Goal: Task Accomplishment & Management: Manage account settings

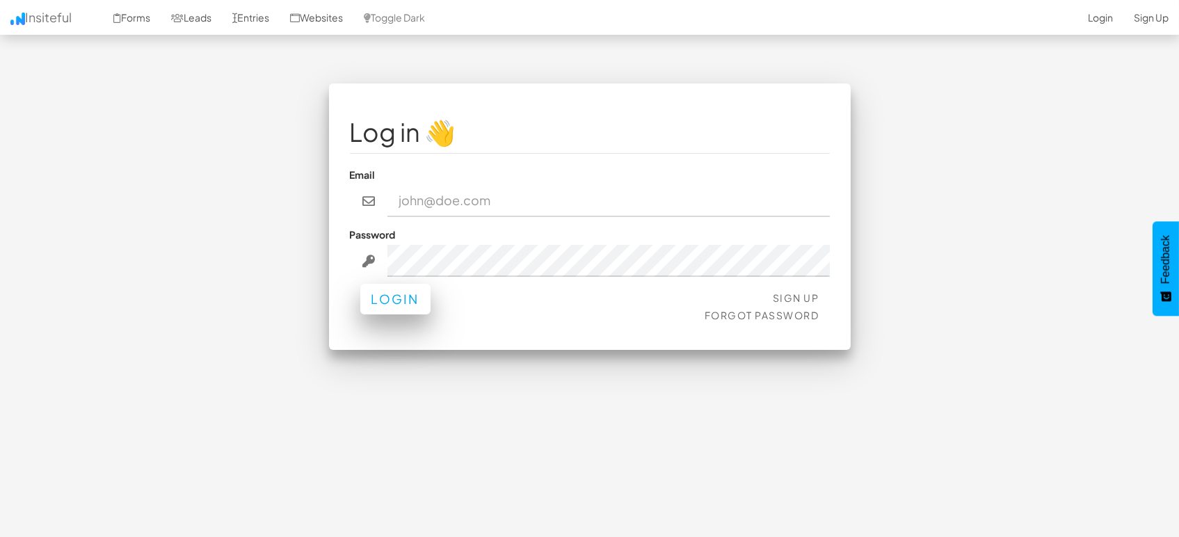
type input "[EMAIL_ADDRESS][DOMAIN_NAME]"
click at [379, 300] on button "Login" at bounding box center [395, 299] width 70 height 31
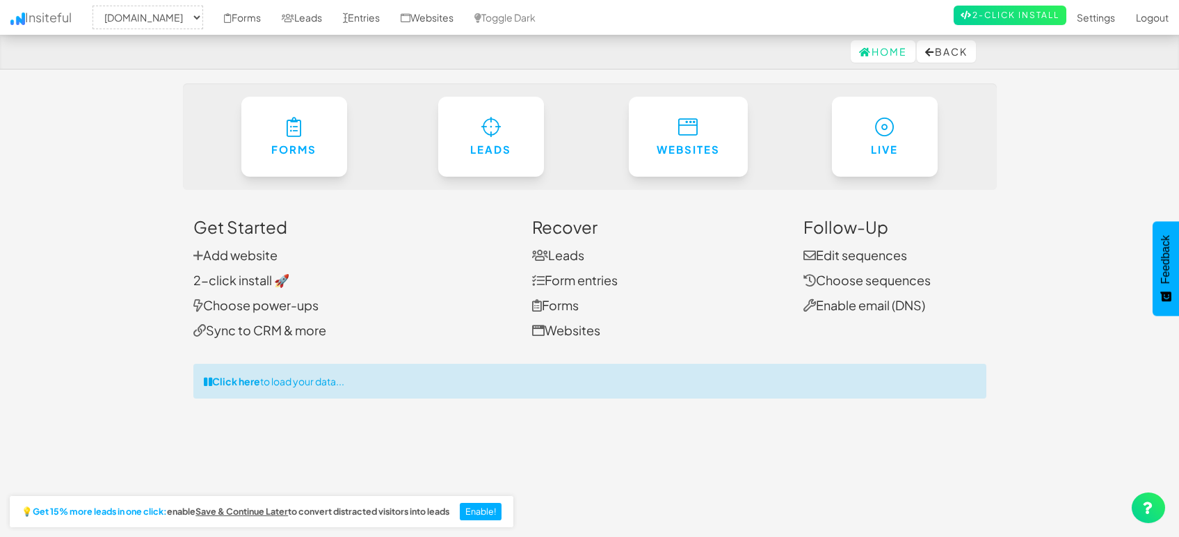
select select "1505"
click at [352, 15] on link "Entries" at bounding box center [362, 17] width 58 height 35
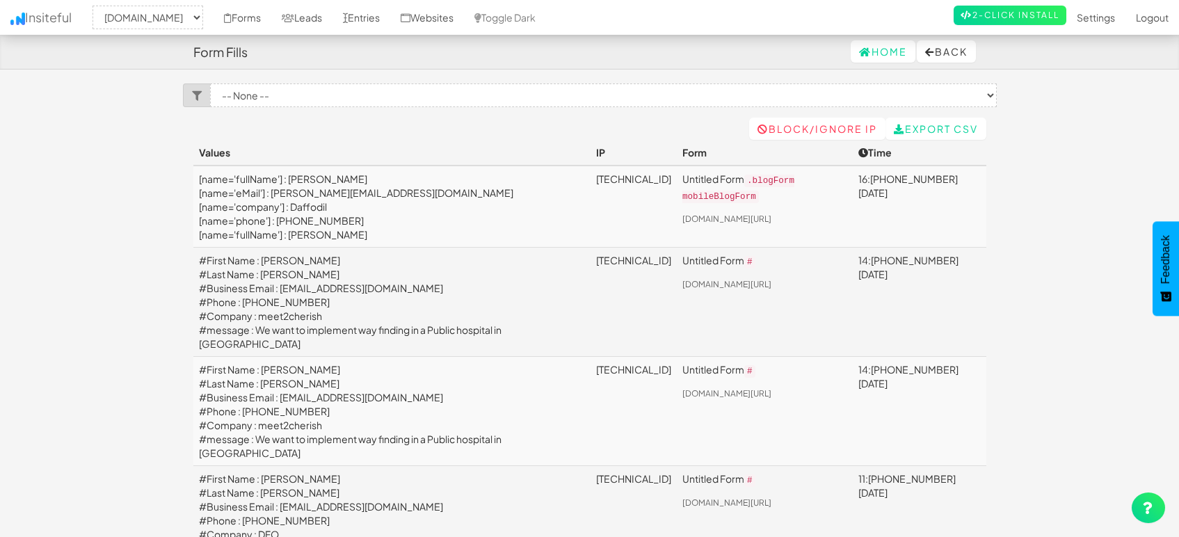
select select "1505"
click at [311, 17] on link "Leads" at bounding box center [301, 17] width 61 height 35
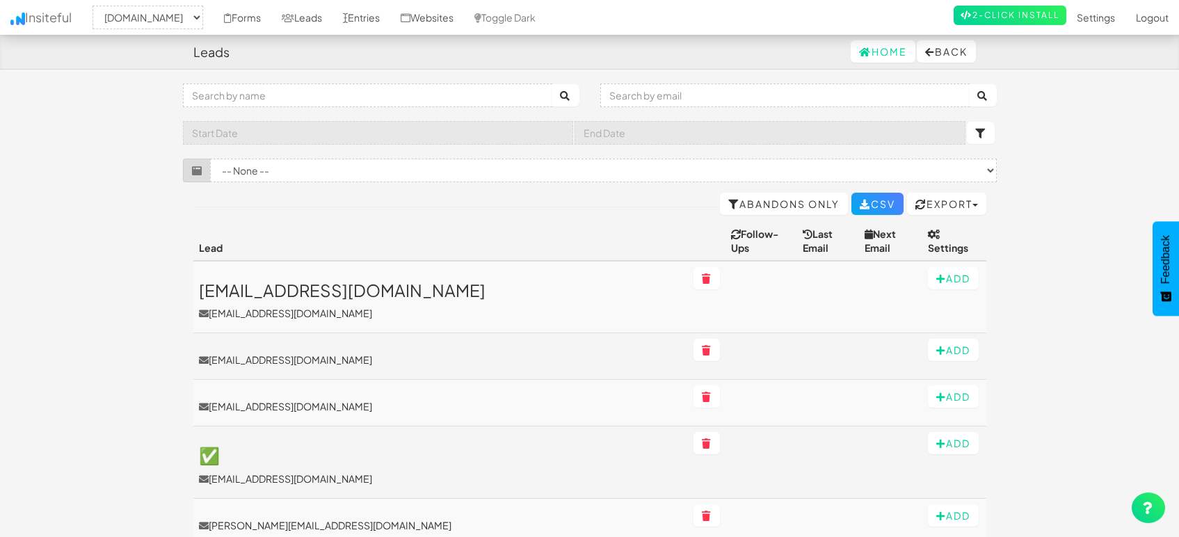
select select "1505"
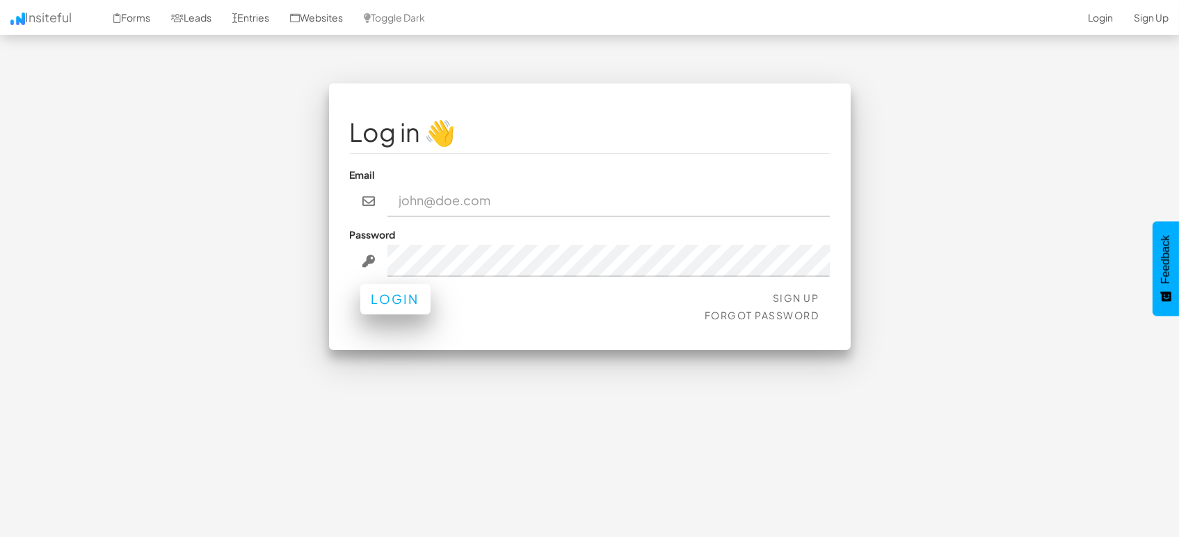
type input "marketing@mapsted.com"
click at [405, 301] on button "Login" at bounding box center [395, 299] width 70 height 31
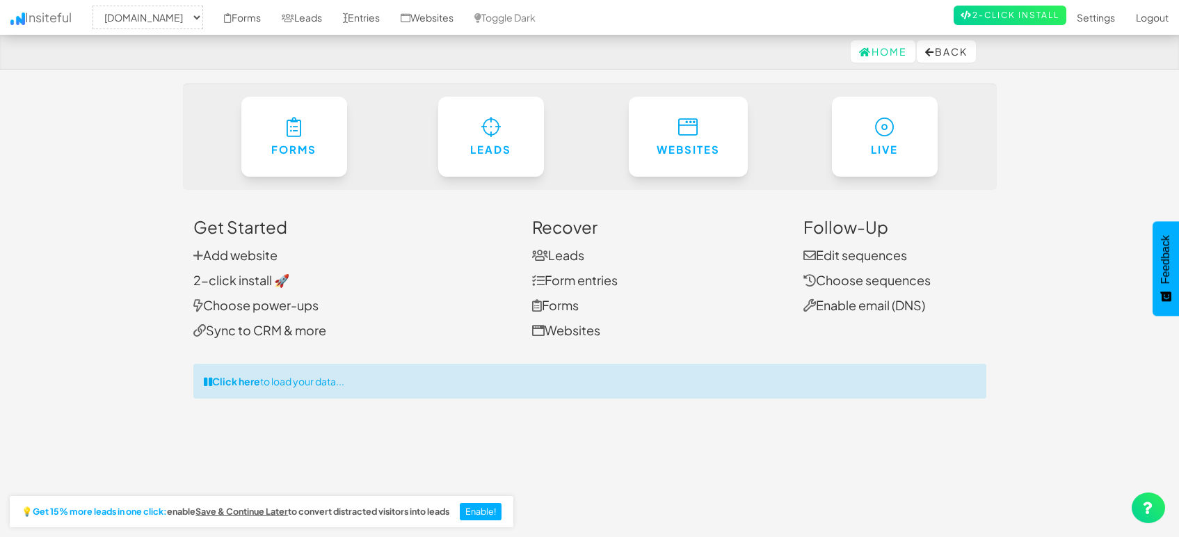
select select "1505"
click at [351, 13] on link "Entries" at bounding box center [362, 17] width 58 height 35
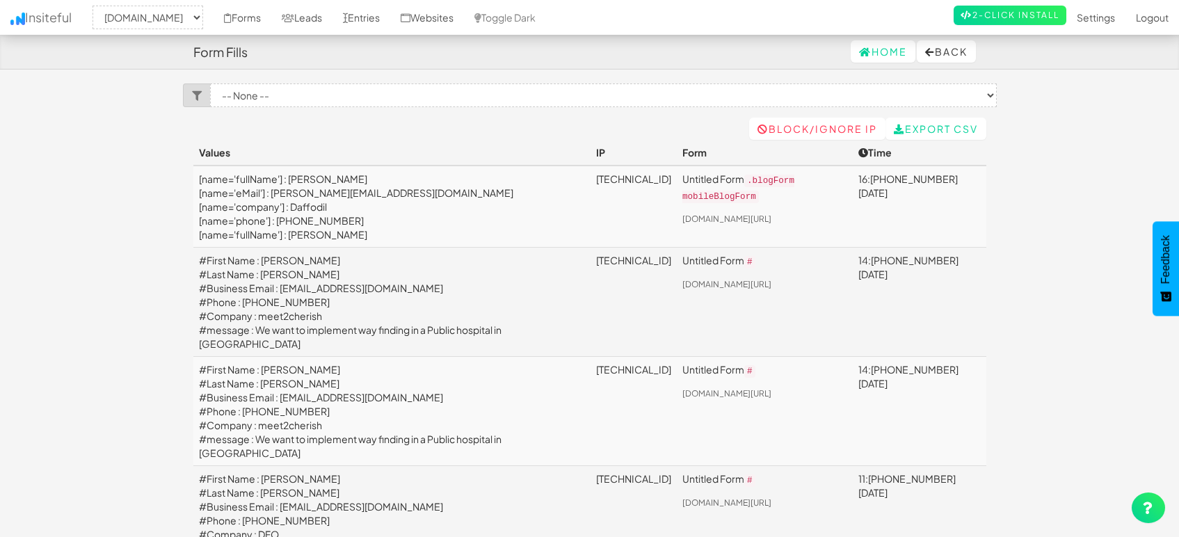
select select "1505"
click at [305, 19] on link "Leads" at bounding box center [301, 17] width 61 height 35
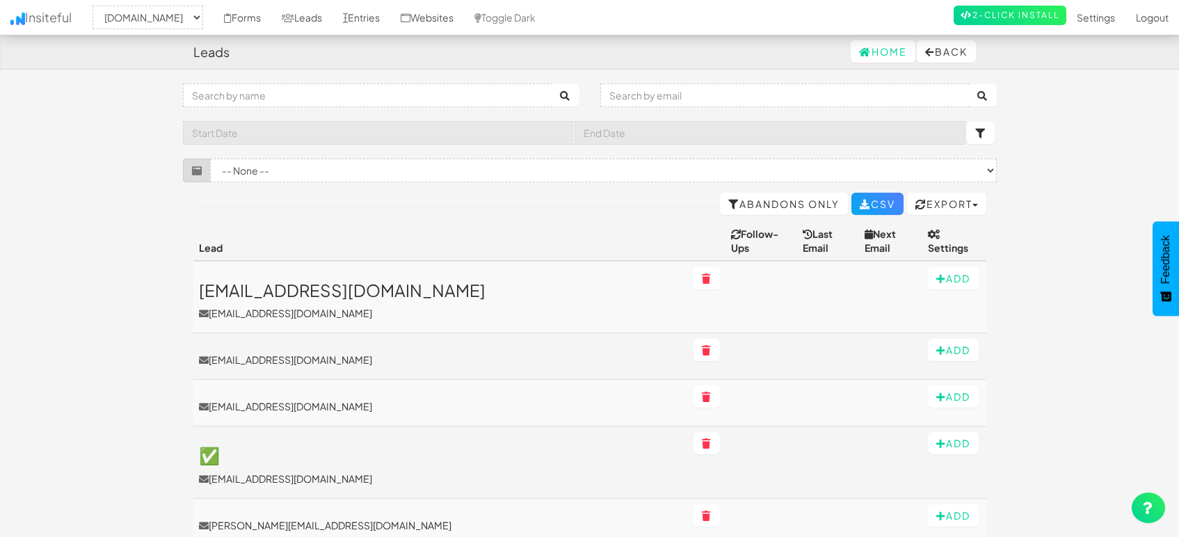
select select "1505"
